Goal: Find specific page/section: Find specific page/section

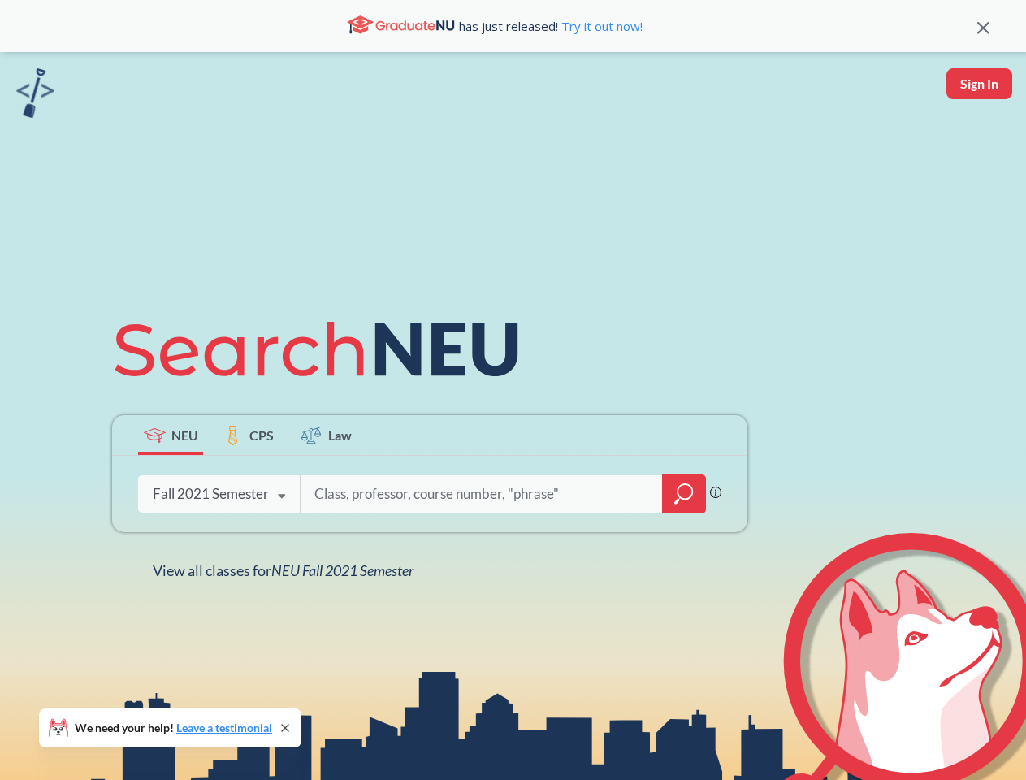
click at [513, 390] on icon at bounding box center [323, 349] width 423 height 91
click at [983, 26] on icon at bounding box center [984, 28] width 12 height 12
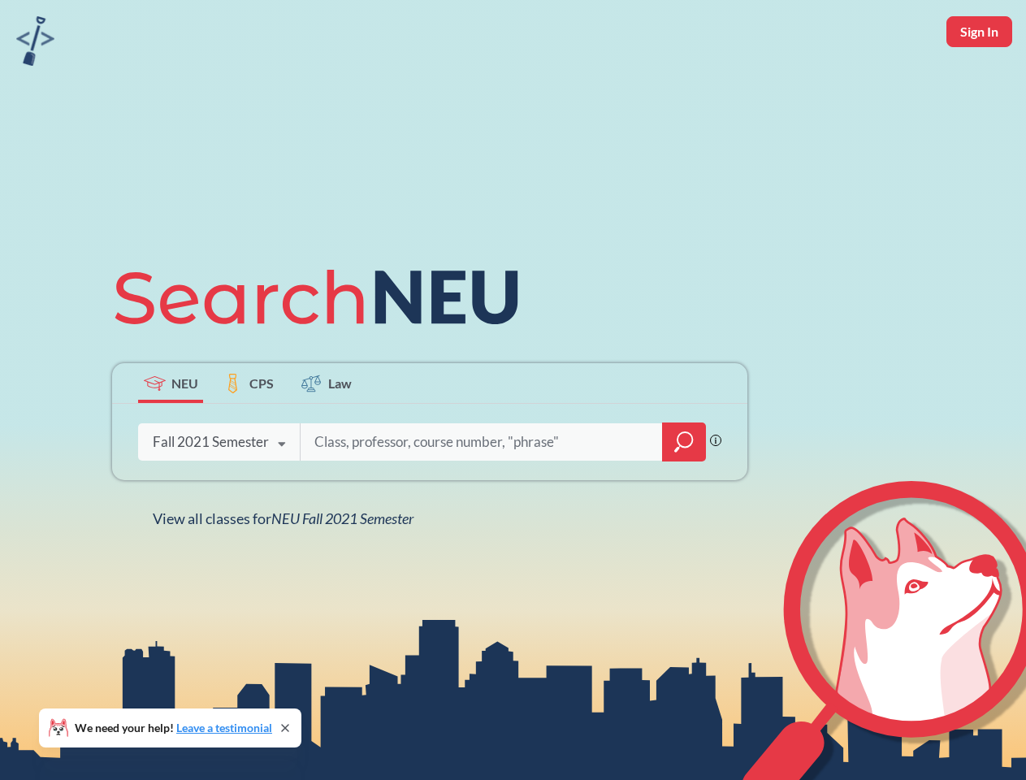
click at [979, 84] on div "NEU CPS Law Phrase search guarantees the exact search appears in the results. E…" at bounding box center [513, 390] width 1026 height 780
click at [171, 435] on div "Fall 2021 Semester" at bounding box center [211, 442] width 116 height 18
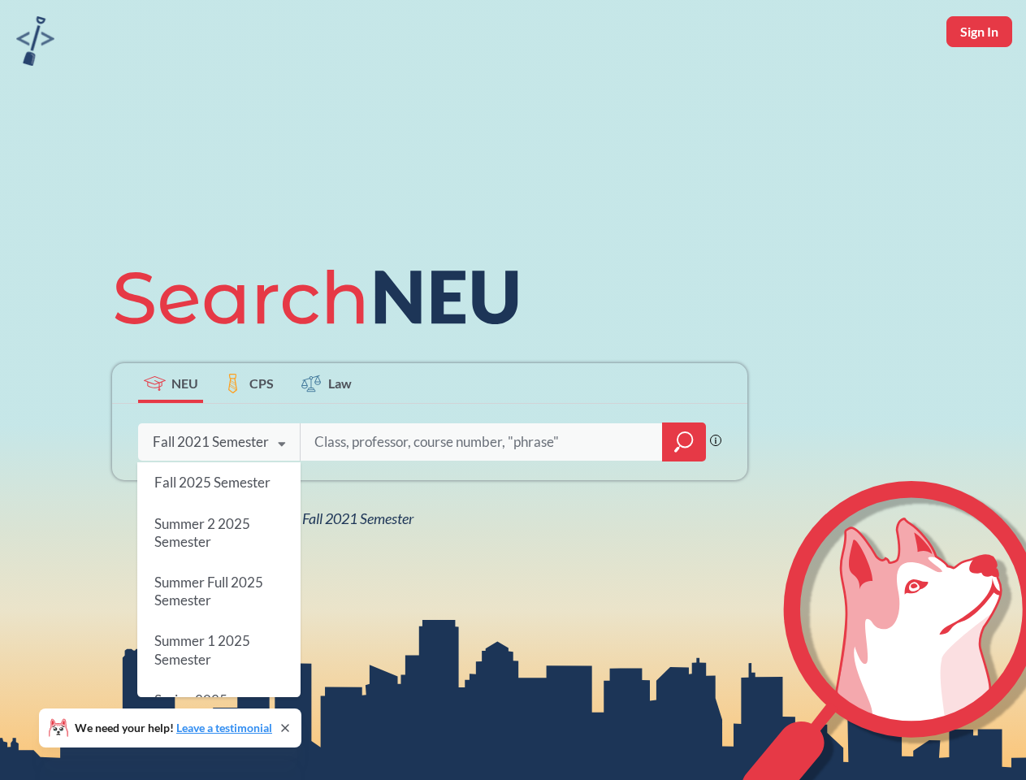
click at [249, 435] on div "Fall 2021 Semester" at bounding box center [211, 442] width 116 height 18
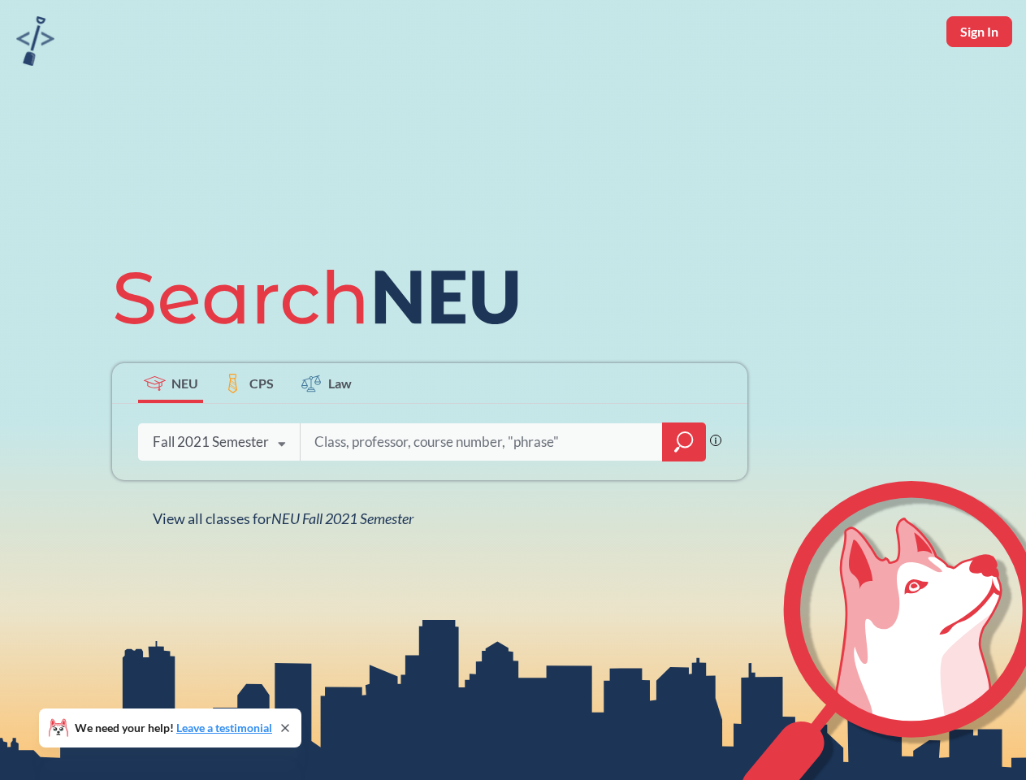
click at [327, 435] on input "search" at bounding box center [482, 442] width 338 height 34
click at [684, 494] on div "NEU CPS Law Phrase search guarantees the exact search appears in the results. E…" at bounding box center [429, 390] width 655 height 276
click at [219, 494] on div "NEU CPS Law Phrase search guarantees the exact search appears in the results. E…" at bounding box center [429, 390] width 655 height 276
click at [282, 497] on div "NEU CPS Law Phrase search guarantees the exact search appears in the results. E…" at bounding box center [429, 390] width 655 height 276
click at [287, 570] on div "NEU CPS Law Phrase search guarantees the exact search appears in the results. E…" at bounding box center [513, 390] width 1026 height 780
